Goal: Information Seeking & Learning: Learn about a topic

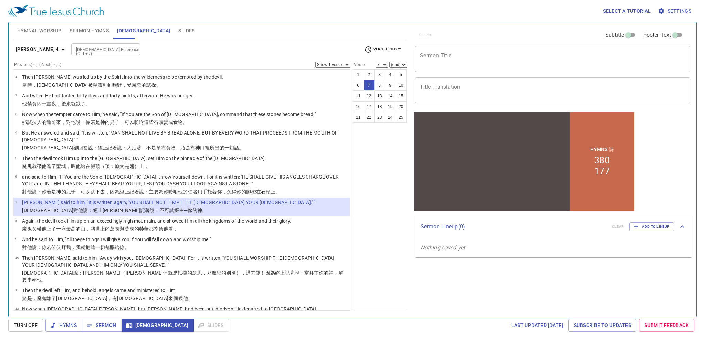
click at [370, 46] on icon "button" at bounding box center [368, 49] width 8 height 8
click at [30, 47] on div at bounding box center [352, 170] width 705 height 341
click at [36, 51] on b "[PERSON_NAME] 4" at bounding box center [37, 49] width 43 height 9
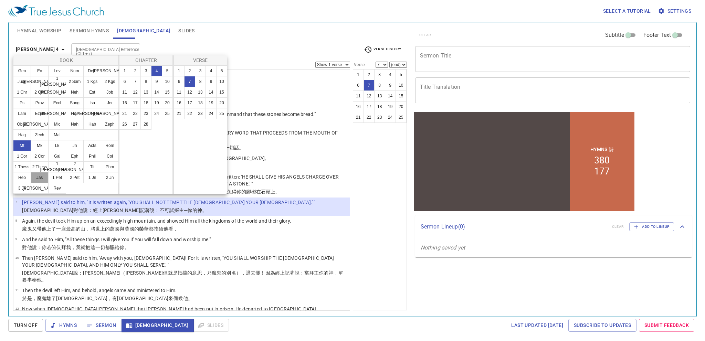
click at [32, 179] on button "Jas" at bounding box center [40, 177] width 18 height 11
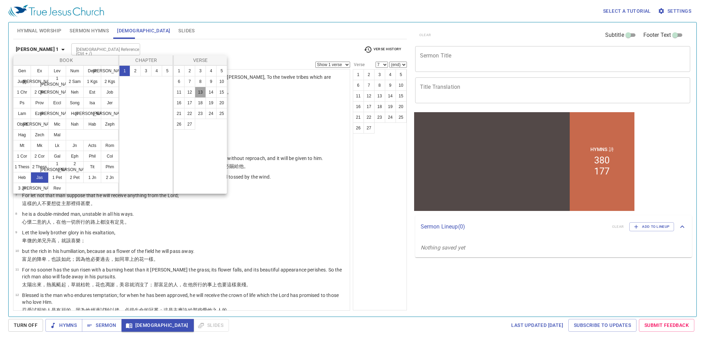
click at [204, 95] on button "13" at bounding box center [200, 92] width 11 height 11
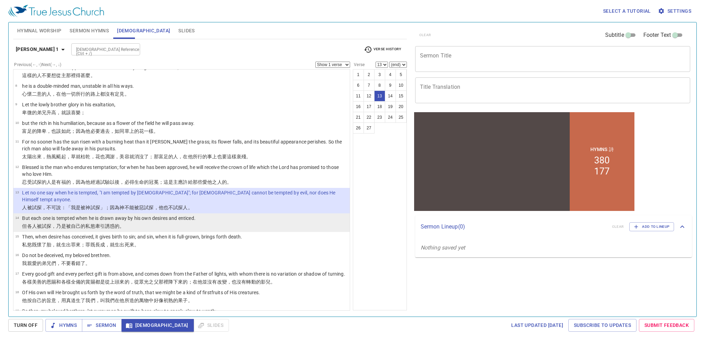
click at [133, 223] on p "但 各人 被試探 ，乃是被 自己的 私慾 牽引 誘惑 的。" at bounding box center [109, 226] width 174 height 7
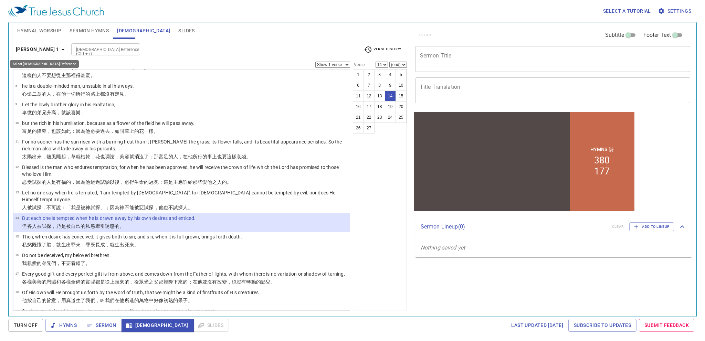
click at [59, 51] on icon "button" at bounding box center [63, 49] width 8 height 8
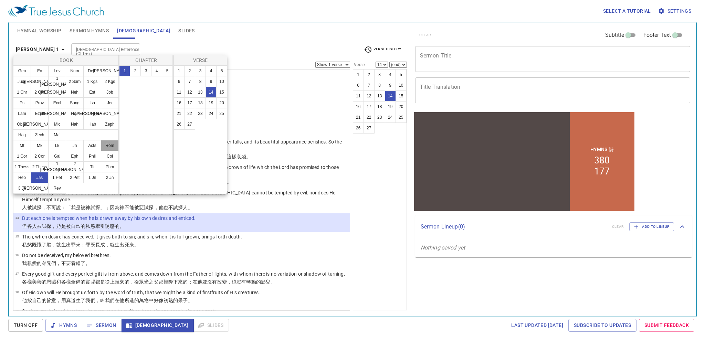
click at [111, 147] on button "Rom" at bounding box center [110, 145] width 18 height 11
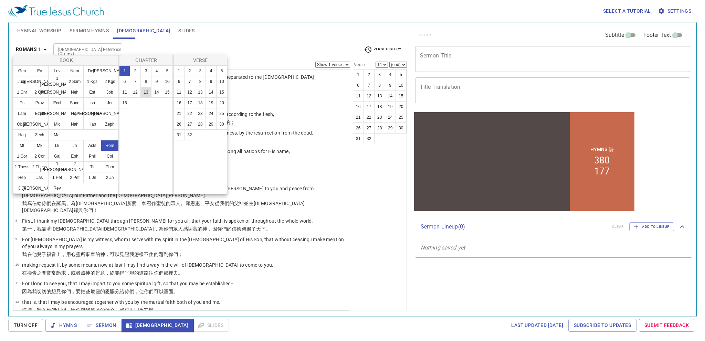
click at [143, 92] on button "13" at bounding box center [146, 92] width 11 height 11
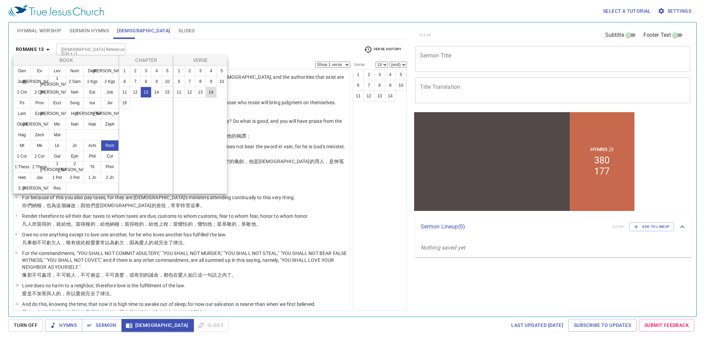
click at [210, 93] on button "14" at bounding box center [211, 92] width 11 height 11
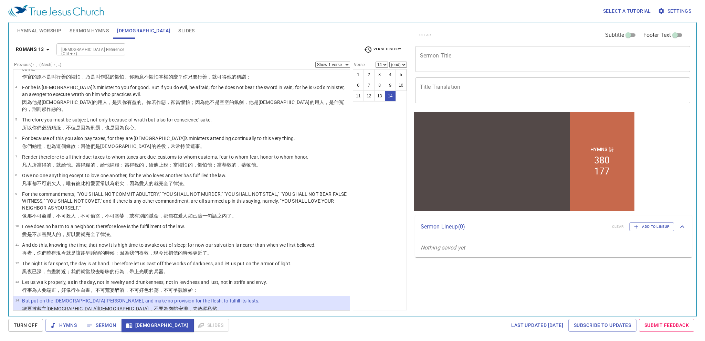
click at [368, 49] on icon "button" at bounding box center [368, 49] width 8 height 8
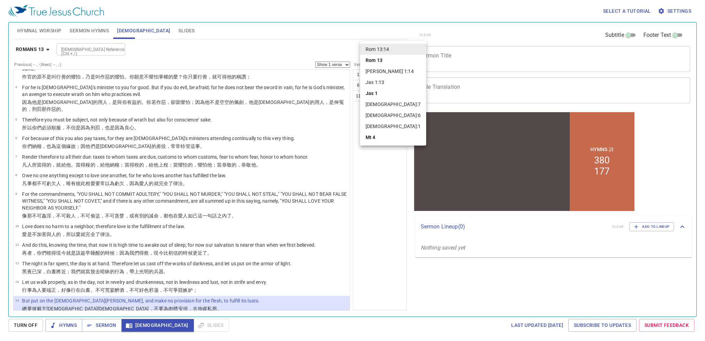
click at [27, 50] on div at bounding box center [352, 170] width 705 height 341
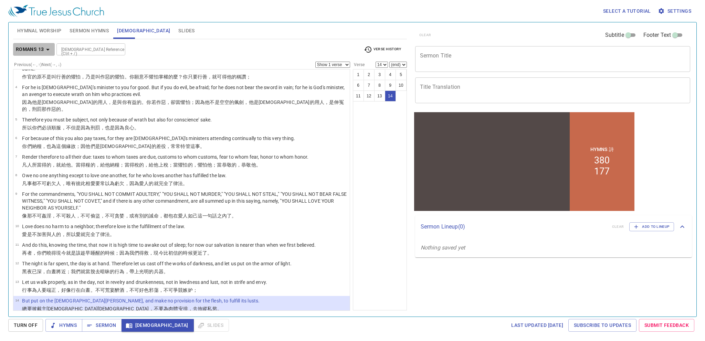
click at [33, 49] on b "Romans 13" at bounding box center [30, 49] width 28 height 9
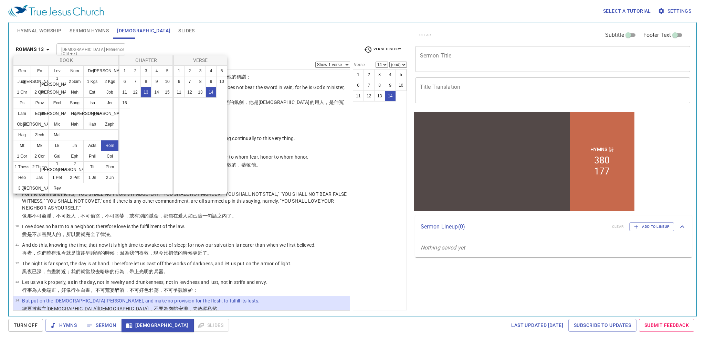
click at [33, 49] on div at bounding box center [352, 170] width 705 height 341
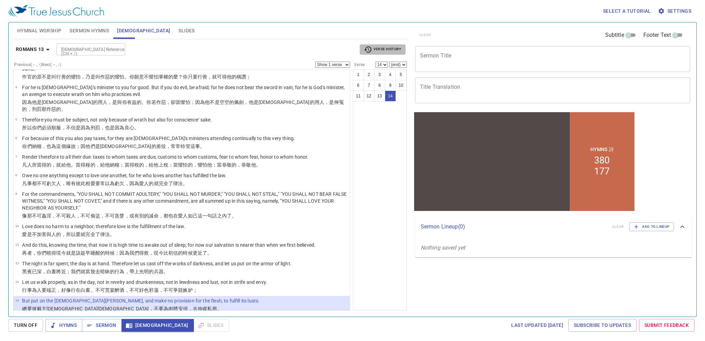
click at [389, 48] on span "Verse History" at bounding box center [382, 49] width 37 height 8
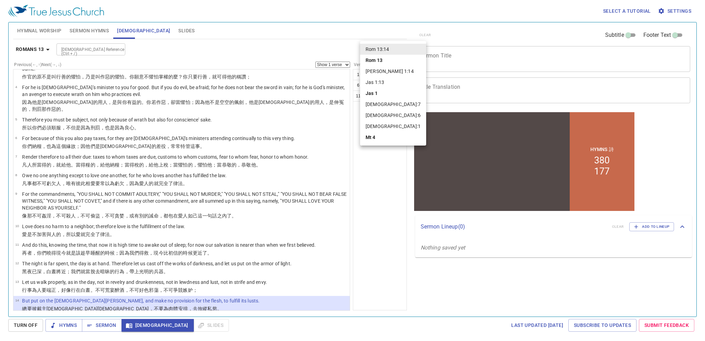
click at [381, 75] on li "[PERSON_NAME] 1:14" at bounding box center [393, 71] width 66 height 11
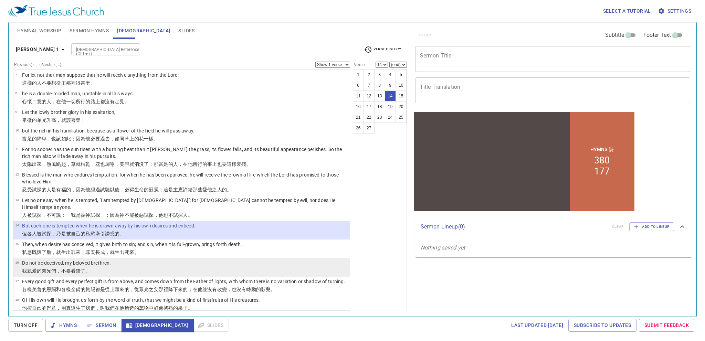
scroll to position [121, 0]
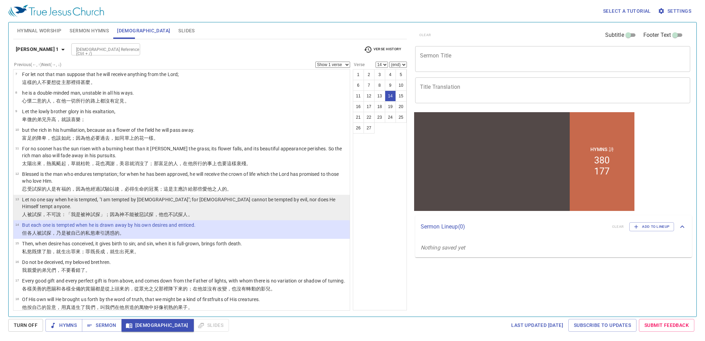
click at [146, 212] on wg2556 "試探 ，他 也不 試探 人 。" at bounding box center [168, 215] width 49 height 6
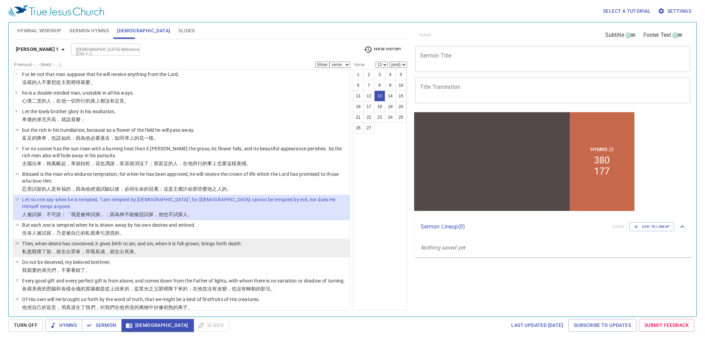
click at [163, 248] on p "私慾 既 懷了胎 ，就生出 罪來 ；罪 既 長成 ，就生出 死 來。" at bounding box center [132, 251] width 220 height 7
select select "15"
